Goal: Find specific page/section: Find specific page/section

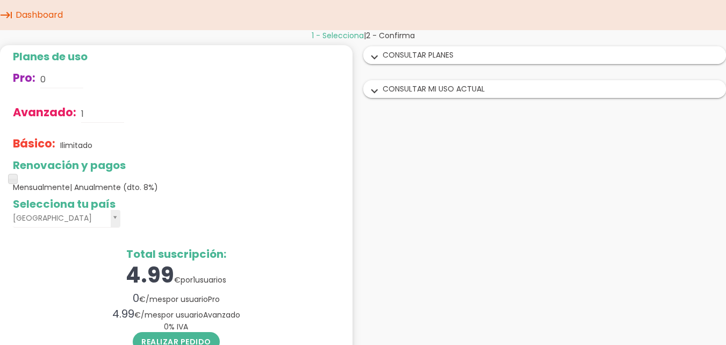
click at [373, 91] on icon "expand_more" at bounding box center [374, 91] width 17 height 14
click at [376, 58] on icon "expand_more" at bounding box center [374, 58] width 17 height 14
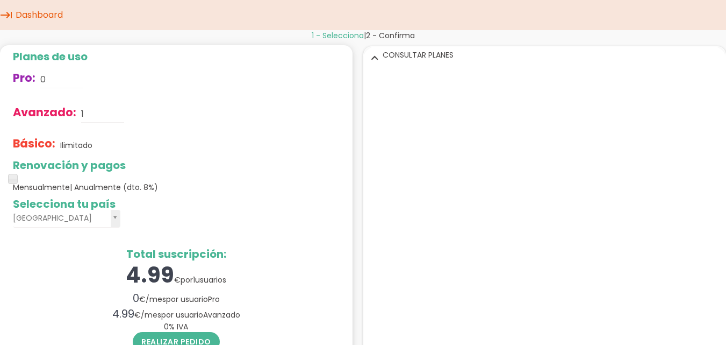
click at [11, 13] on icon "keyboard_tab" at bounding box center [6, 15] width 13 height 30
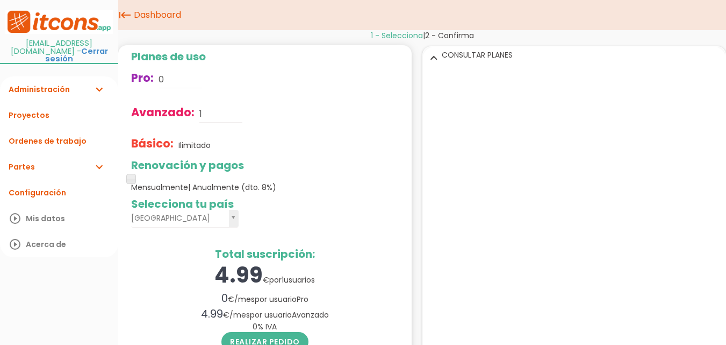
click at [34, 161] on link "Partes expand_more" at bounding box center [59, 167] width 118 height 26
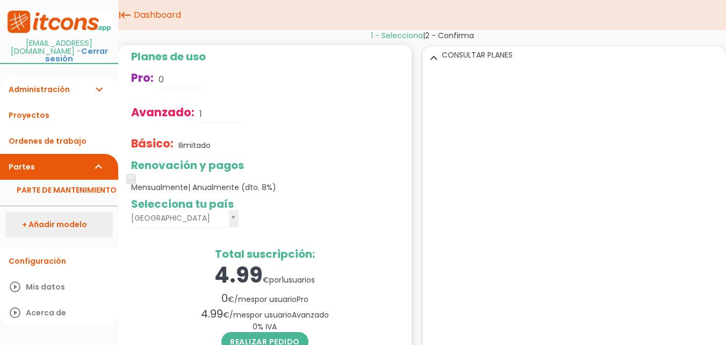
click at [44, 218] on link "+ Añadir modelo" at bounding box center [59, 224] width 108 height 26
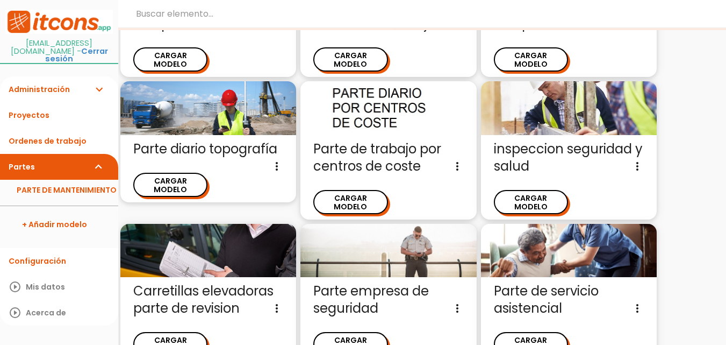
scroll to position [1304, 0]
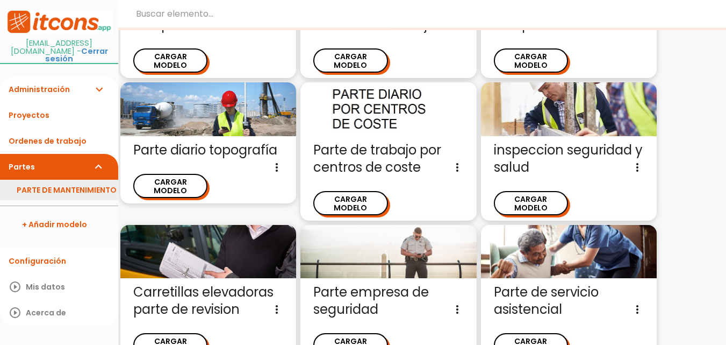
click at [34, 180] on link "PARTE DE MANTENIMIENTO" at bounding box center [59, 190] width 118 height 20
